Goal: Transaction & Acquisition: Obtain resource

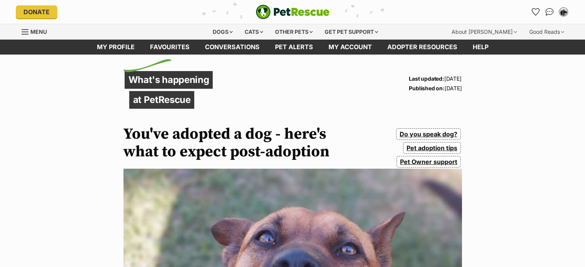
click at [540, 8] on link "Favourites" at bounding box center [536, 12] width 12 height 12
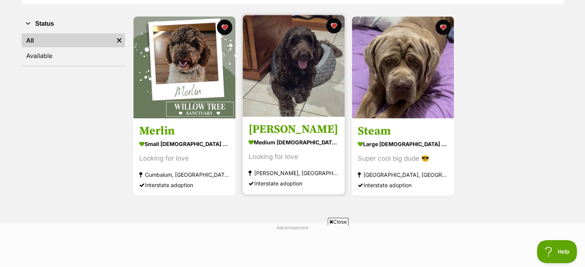
click at [294, 148] on div "medium [DEMOGRAPHIC_DATA] Dog" at bounding box center [293, 142] width 90 height 11
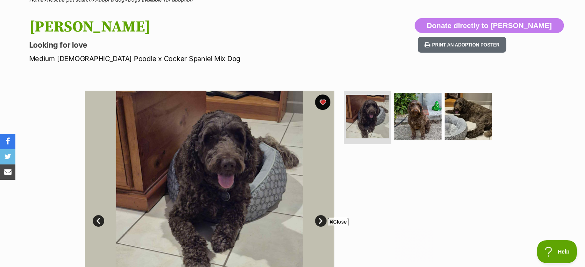
scroll to position [69, 0]
click at [429, 120] on img at bounding box center [418, 117] width 50 height 50
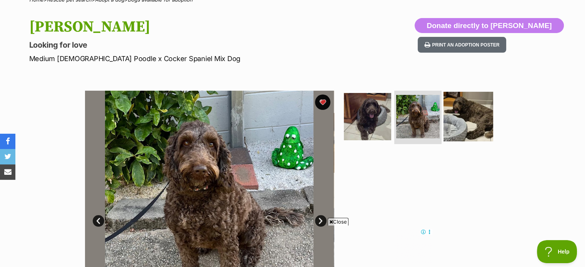
click at [477, 127] on img at bounding box center [468, 117] width 50 height 50
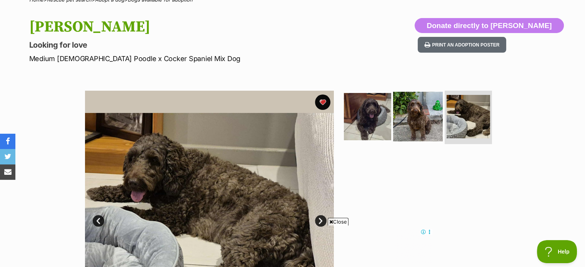
click at [409, 127] on img at bounding box center [418, 117] width 50 height 50
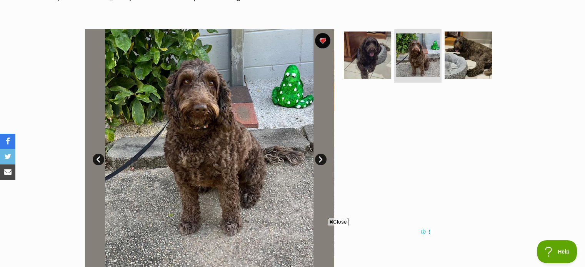
scroll to position [129, 0]
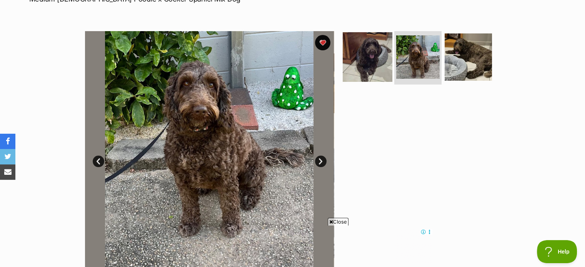
click at [365, 72] on img at bounding box center [368, 57] width 50 height 50
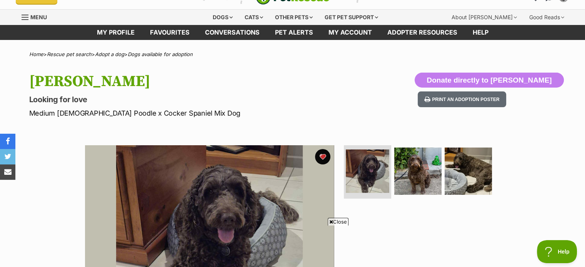
scroll to position [0, 0]
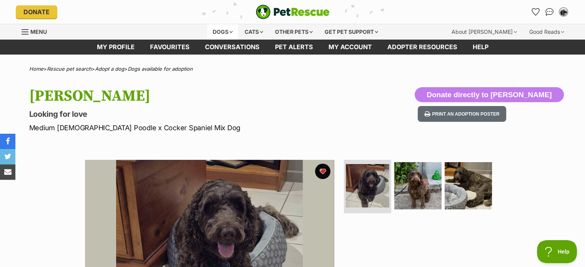
click at [222, 31] on div "Dogs" at bounding box center [222, 31] width 31 height 15
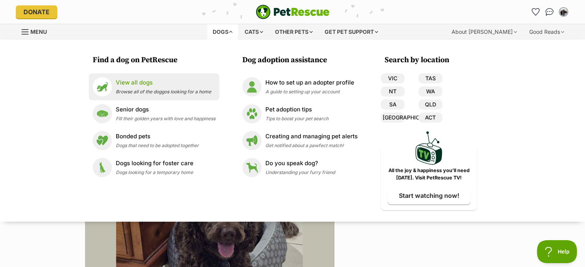
click at [147, 81] on p "View all dogs" at bounding box center [163, 82] width 95 height 9
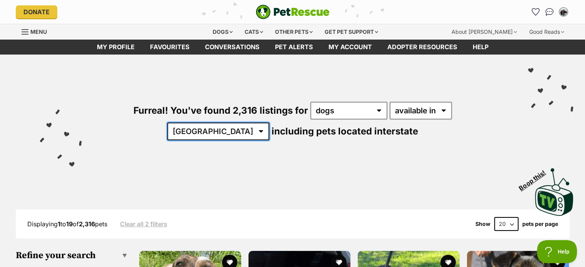
click at [269, 123] on select "Australia ACT NSW NT QLD SA TAS VIC WA" at bounding box center [218, 132] width 102 height 18
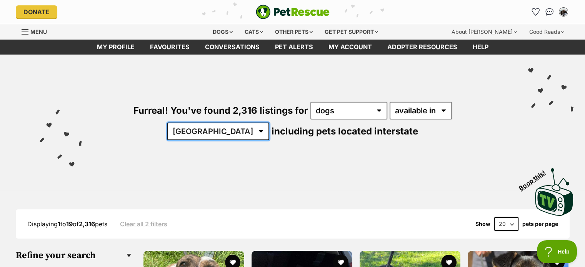
select select "SA"
click at [269, 123] on select "Australia ACT NSW NT QLD SA TAS VIC WA" at bounding box center [218, 132] width 102 height 18
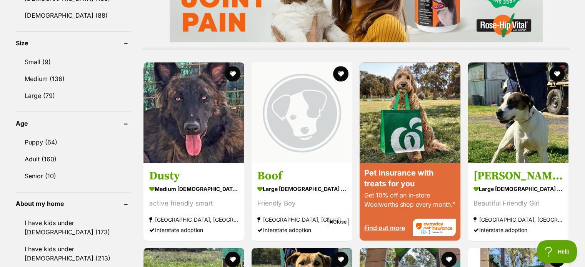
scroll to position [697, 0]
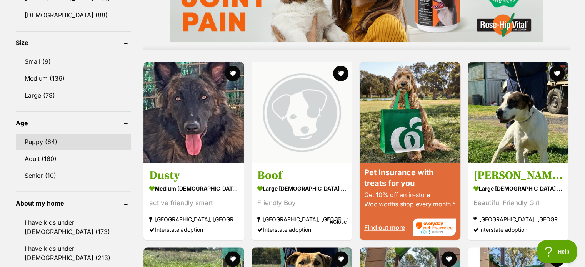
click at [62, 135] on link "Puppy (64)" at bounding box center [73, 142] width 115 height 16
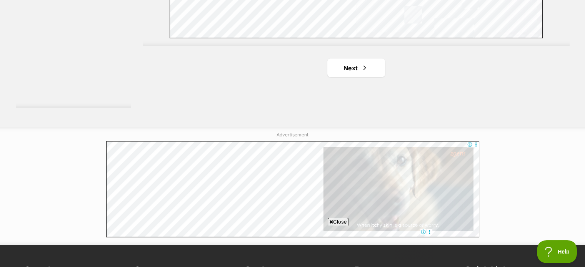
scroll to position [1475, 0]
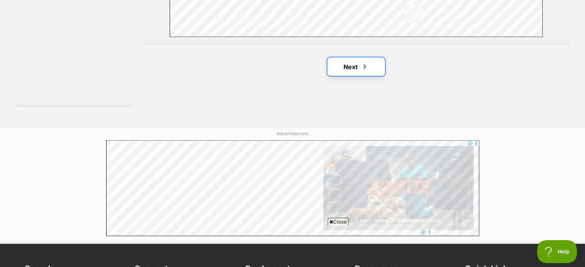
click at [355, 61] on link "Next" at bounding box center [356, 67] width 58 height 18
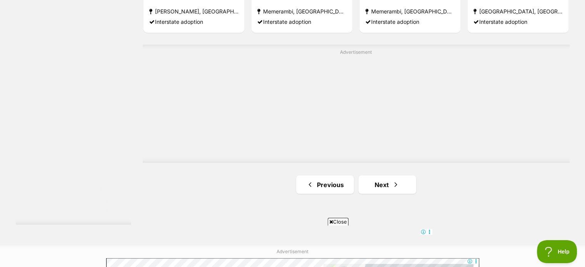
scroll to position [1375, 0]
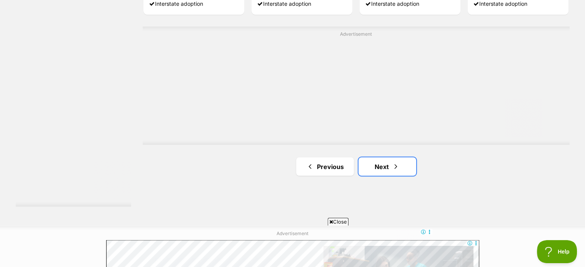
click at [370, 169] on link "Next" at bounding box center [387, 166] width 58 height 18
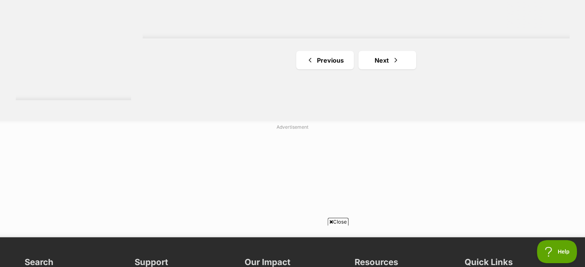
scroll to position [1494, 0]
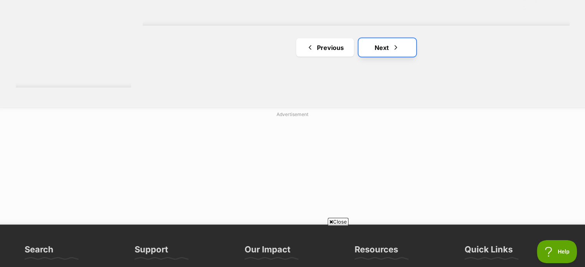
click at [383, 47] on link "Next" at bounding box center [387, 47] width 58 height 18
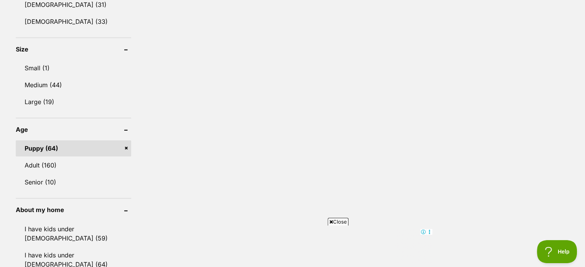
scroll to position [696, 0]
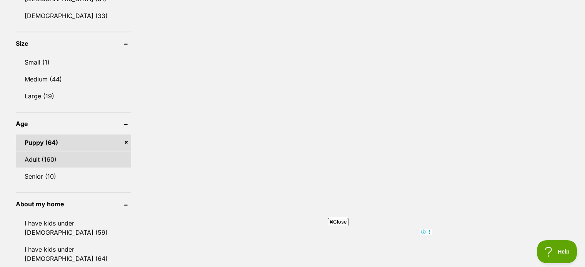
click at [28, 160] on link "Adult (160)" at bounding box center [73, 160] width 115 height 16
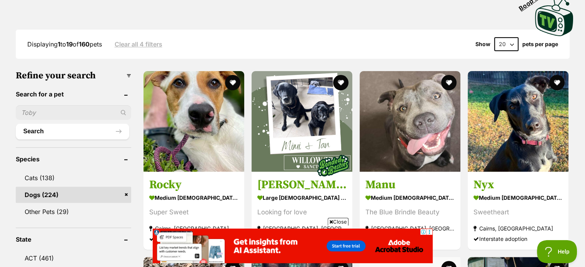
click at [512, 41] on select "20 40 60" at bounding box center [506, 44] width 24 height 14
select select "60"
click at [494, 37] on select "20 40 60" at bounding box center [506, 44] width 24 height 14
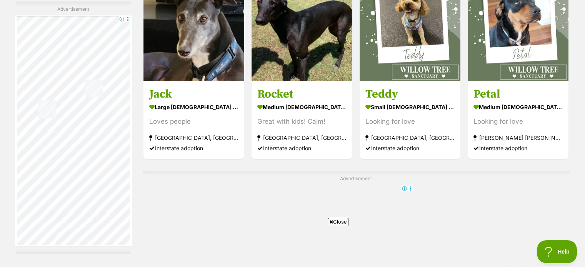
scroll to position [3390, 0]
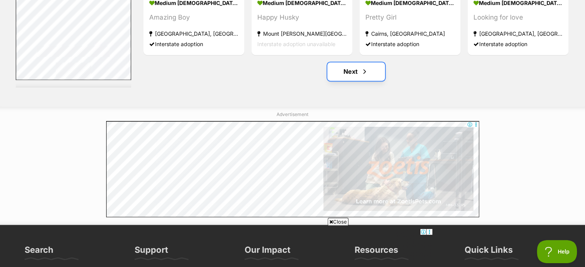
click at [368, 73] on span "Next page" at bounding box center [365, 71] width 8 height 9
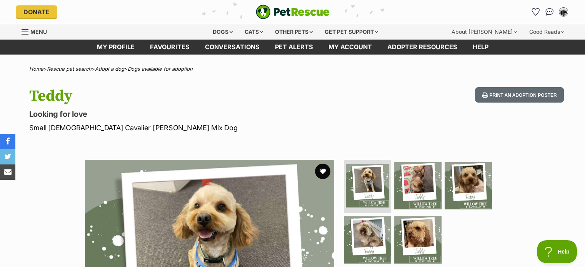
click at [431, 123] on div "Teddy Looking for love Small [DEMOGRAPHIC_DATA] Cavalier [PERSON_NAME] Mix Dog …" at bounding box center [292, 110] width 565 height 46
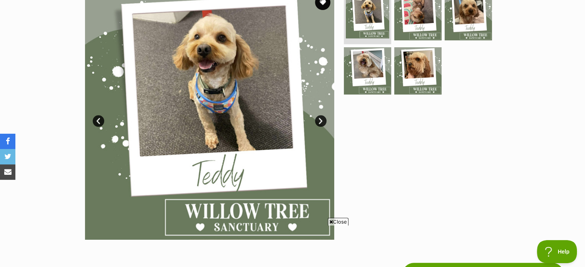
scroll to position [110, 0]
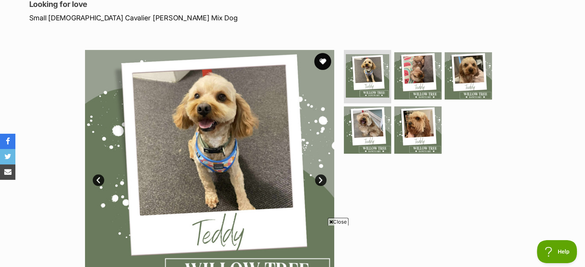
click at [325, 62] on button "favourite" at bounding box center [322, 61] width 17 height 17
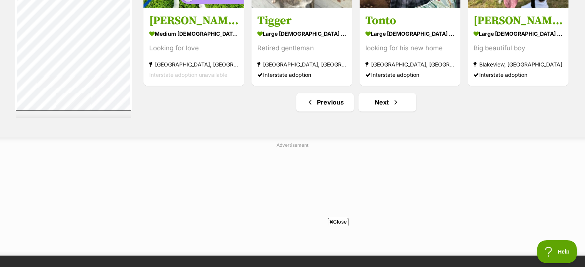
scroll to position [4141, 0]
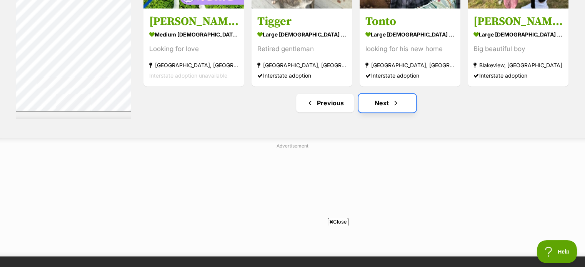
click at [398, 97] on link "Next" at bounding box center [387, 103] width 58 height 18
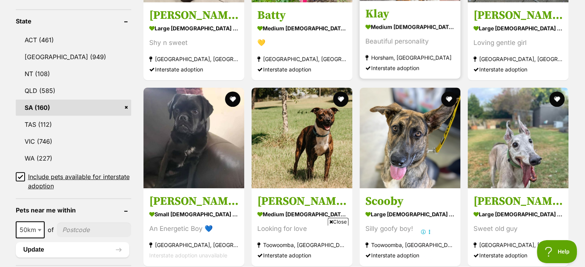
scroll to position [358, 0]
